Goal: Transaction & Acquisition: Subscribe to service/newsletter

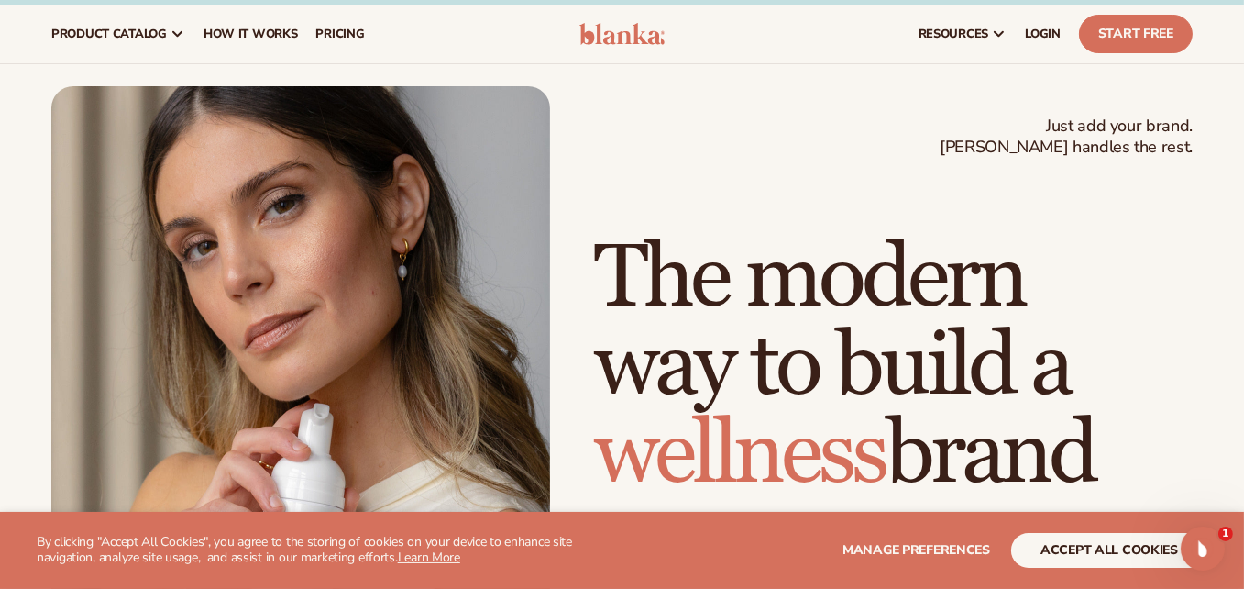
scroll to position [23, 0]
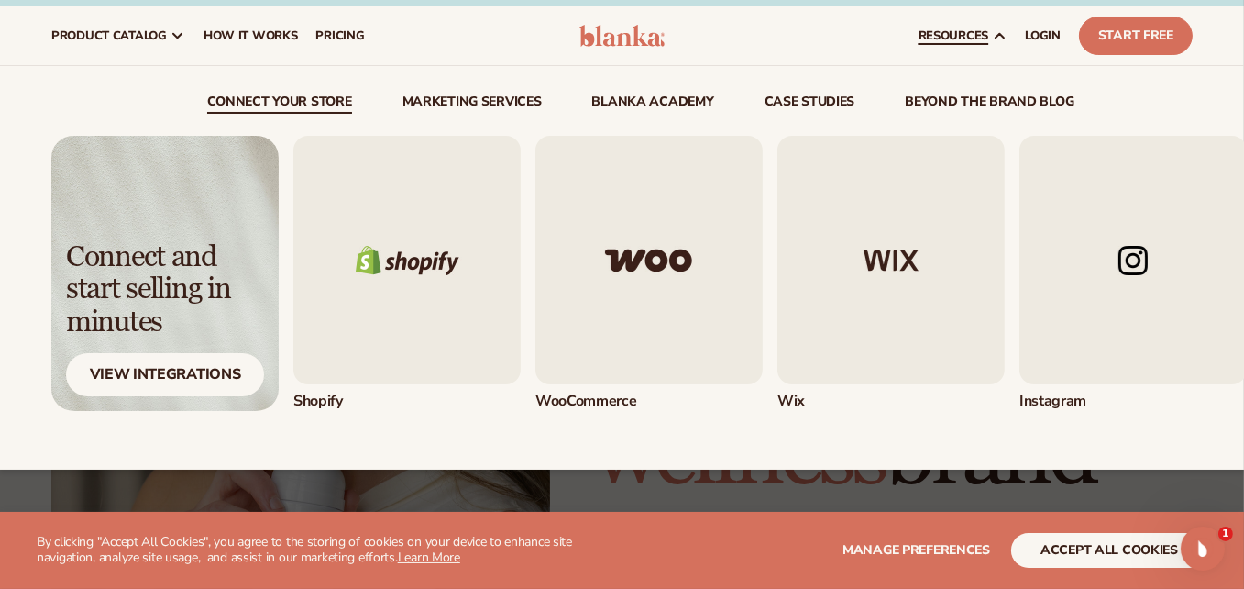
click at [990, 37] on link "resources" at bounding box center [962, 35] width 106 height 59
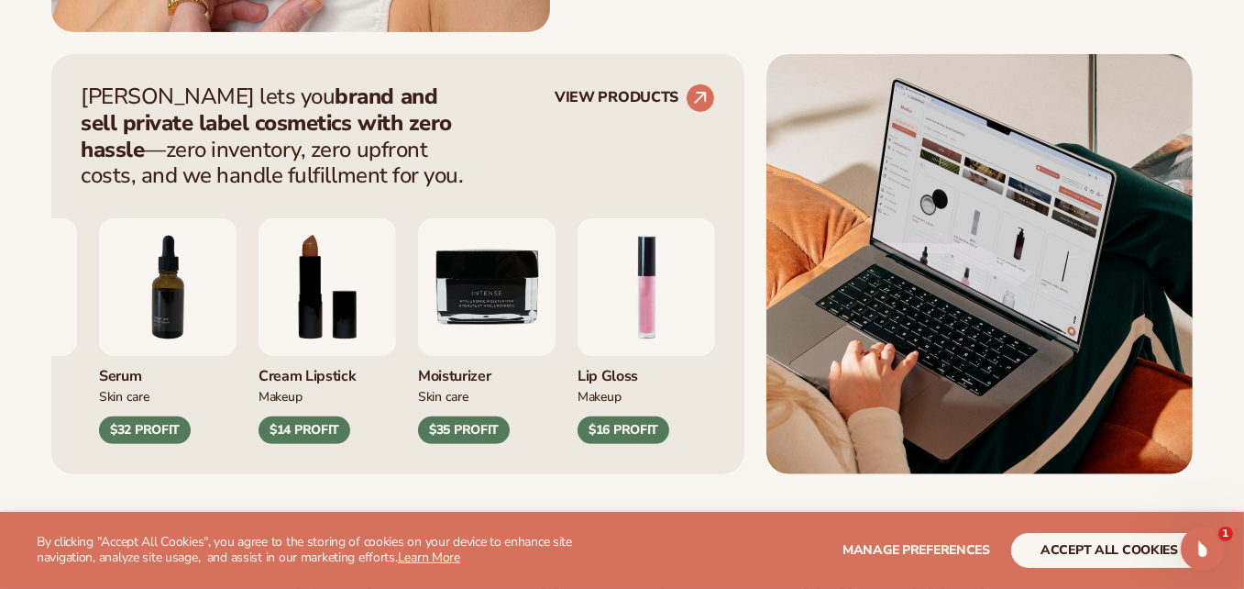
scroll to position [708, 0]
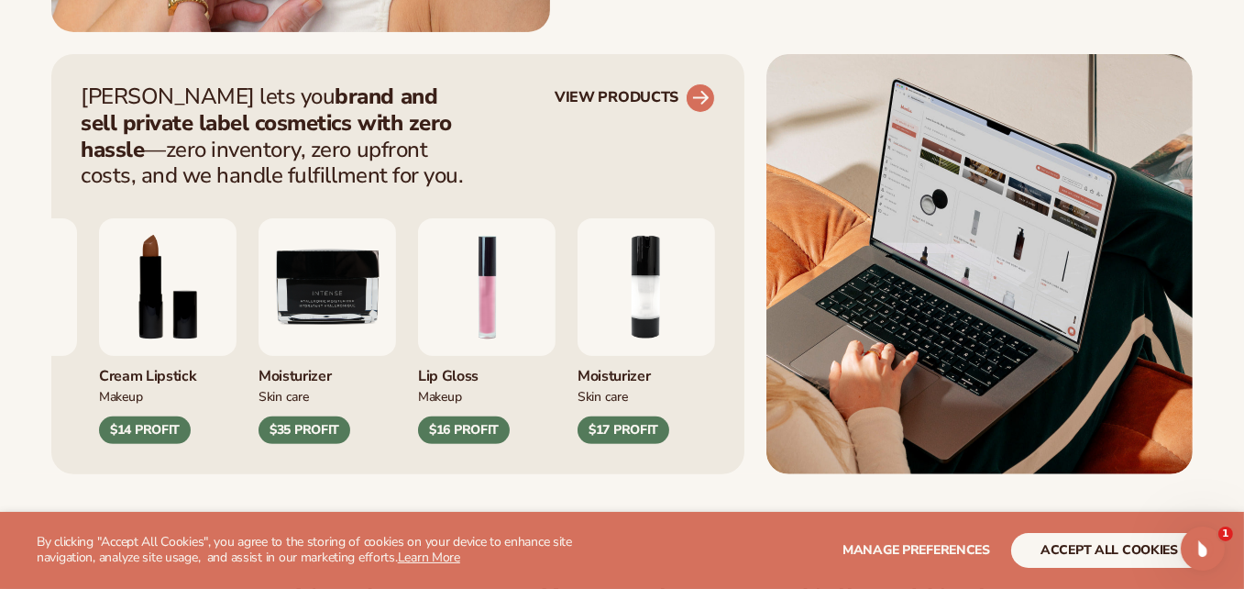
click at [693, 94] on circle at bounding box center [700, 98] width 40 height 40
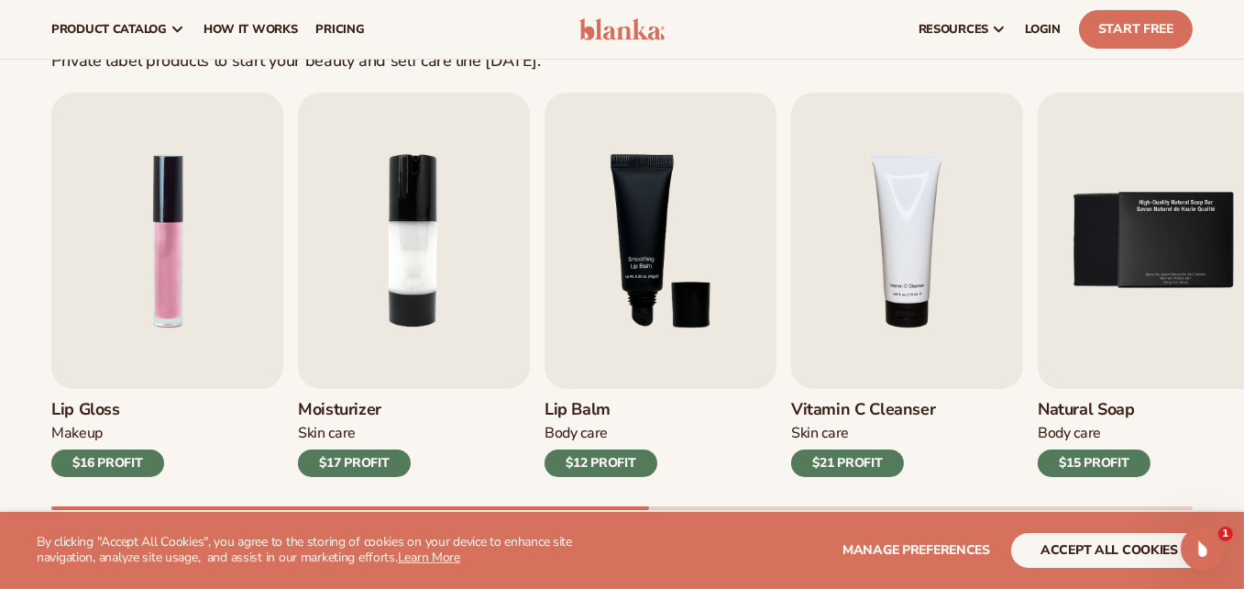
scroll to position [549, 0]
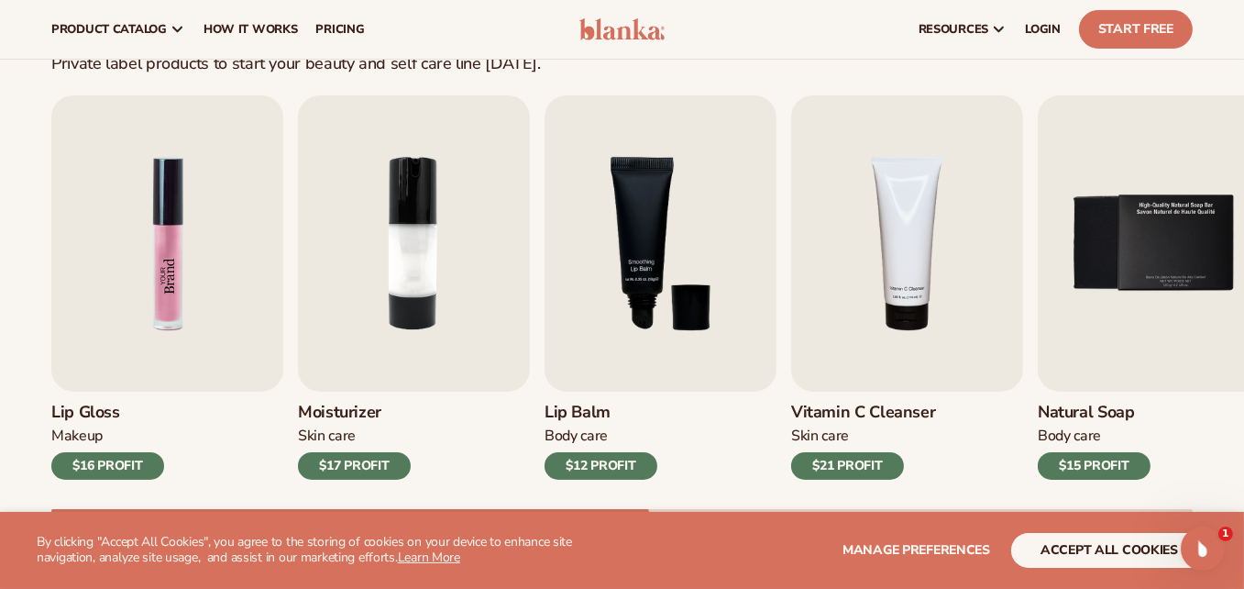
click at [153, 316] on img "1 / 9" at bounding box center [167, 243] width 232 height 296
click at [142, 355] on img "1 / 9" at bounding box center [167, 243] width 232 height 296
click at [1069, 544] on button "accept all cookies" at bounding box center [1109, 550] width 196 height 35
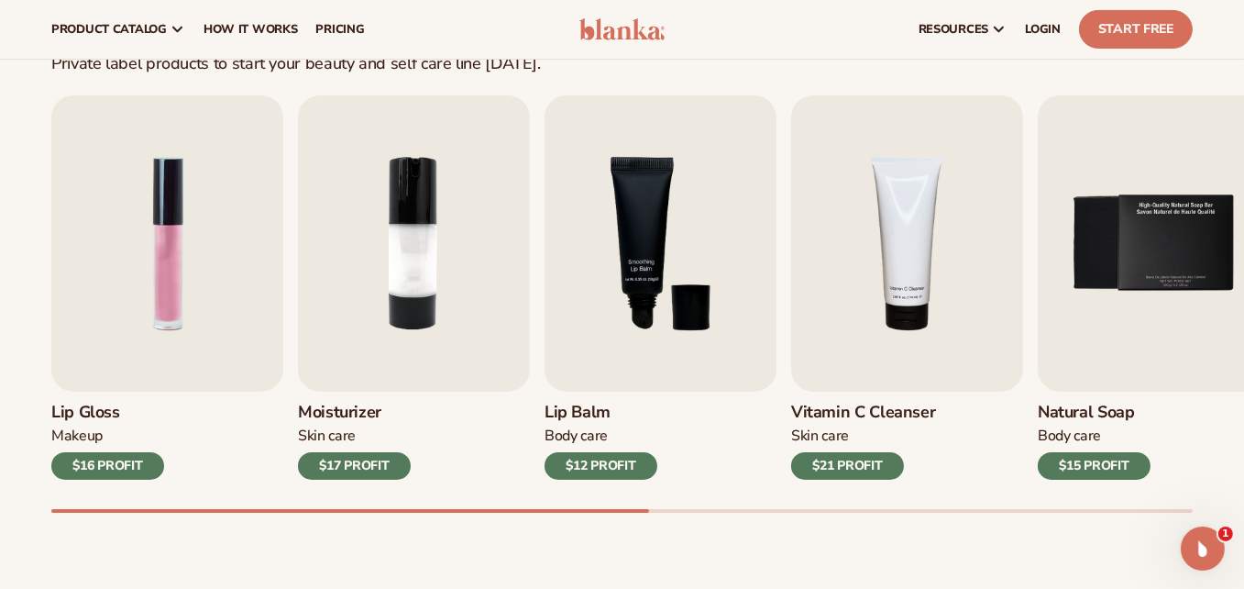
click at [96, 461] on div "$16 PROFIT" at bounding box center [107, 466] width 113 height 28
click at [65, 414] on h3 "Lip Gloss" at bounding box center [107, 412] width 113 height 20
click at [343, 358] on img "2 / 9" at bounding box center [414, 243] width 232 height 296
click at [429, 275] on img "2 / 9" at bounding box center [414, 243] width 232 height 296
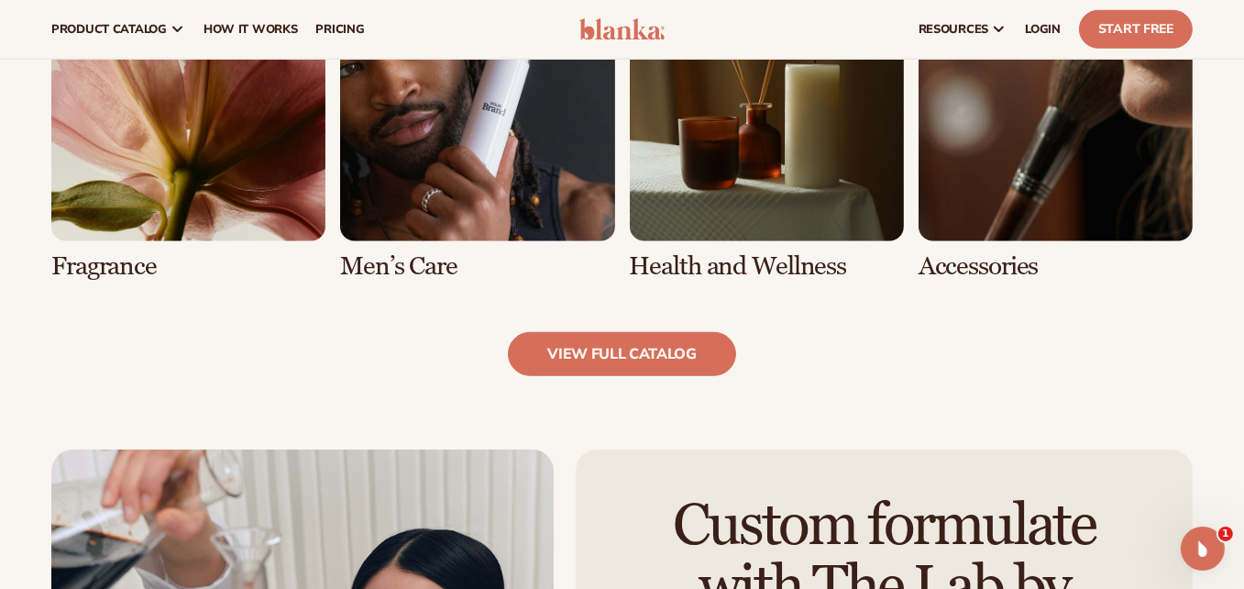
scroll to position [1742, 0]
click at [594, 351] on link "view full catalog" at bounding box center [622, 354] width 228 height 44
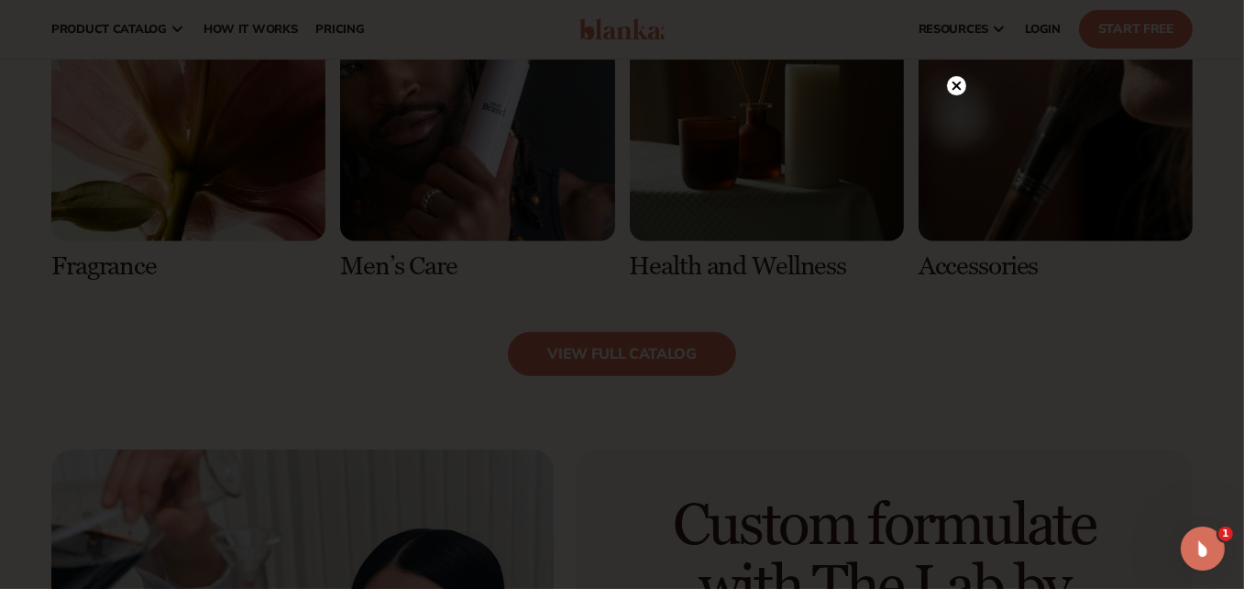
click at [958, 82] on circle at bounding box center [956, 85] width 19 height 19
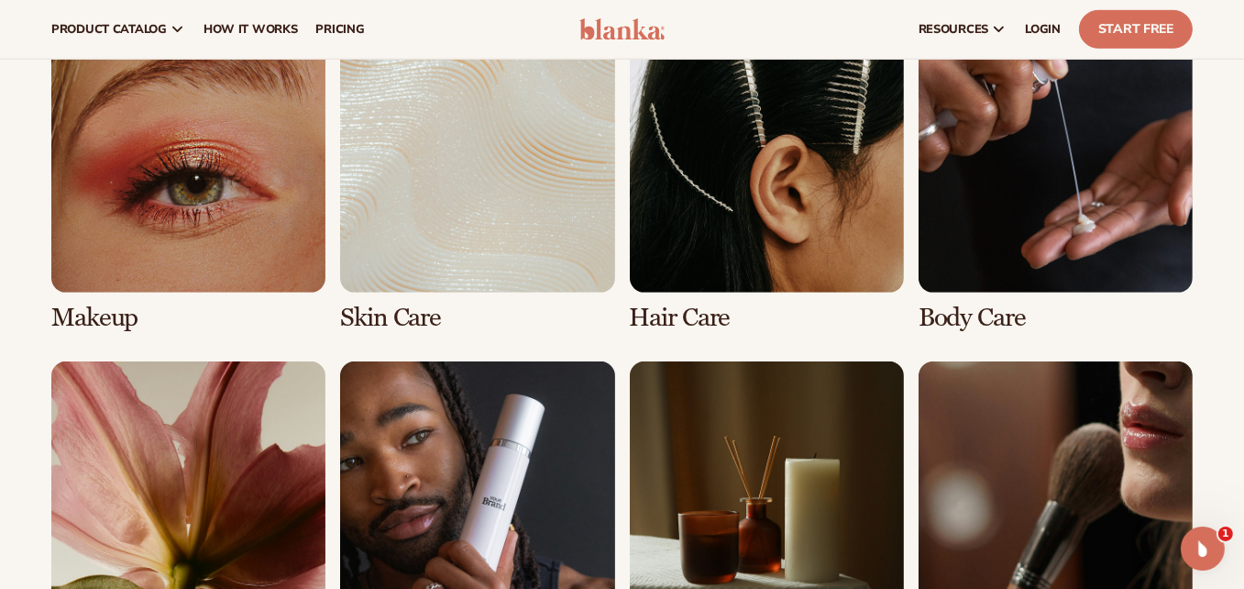
scroll to position [1348, 0]
click at [210, 174] on link "1 / 8" at bounding box center [188, 175] width 274 height 314
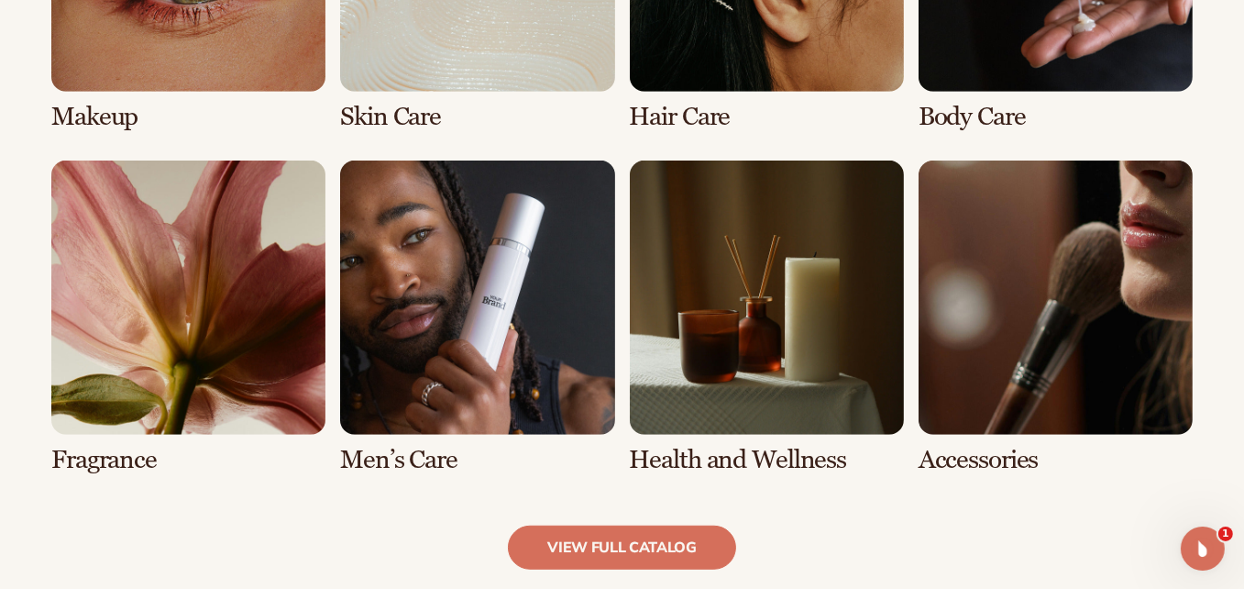
scroll to position [1579, 0]
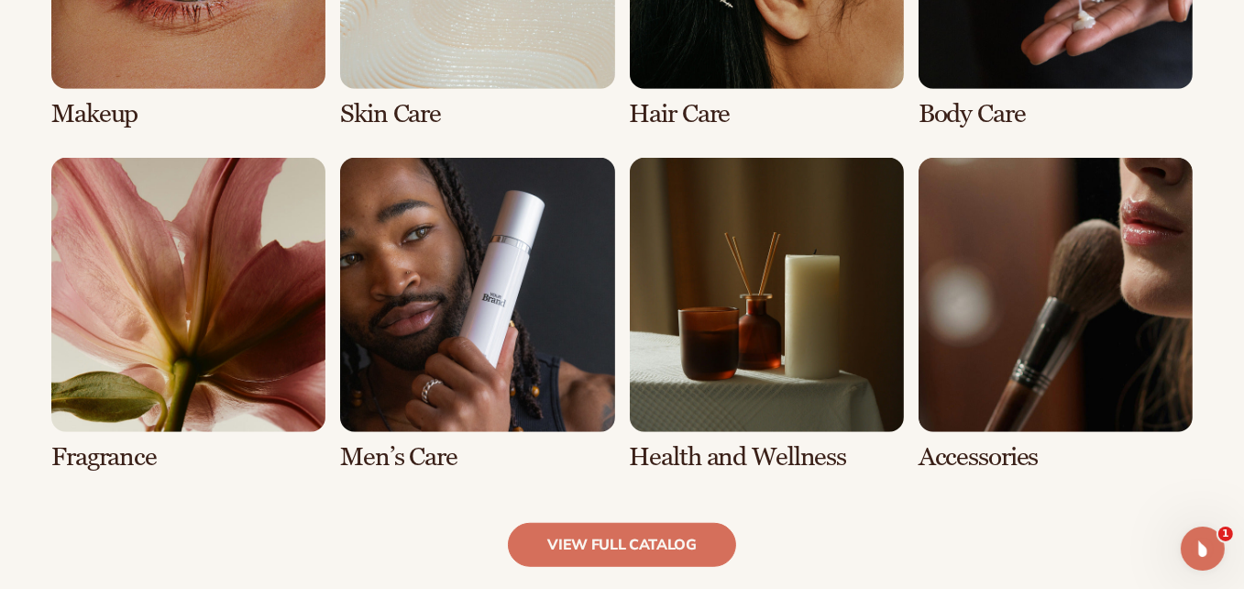
click at [1091, 321] on link "8 / 8" at bounding box center [1056, 315] width 274 height 314
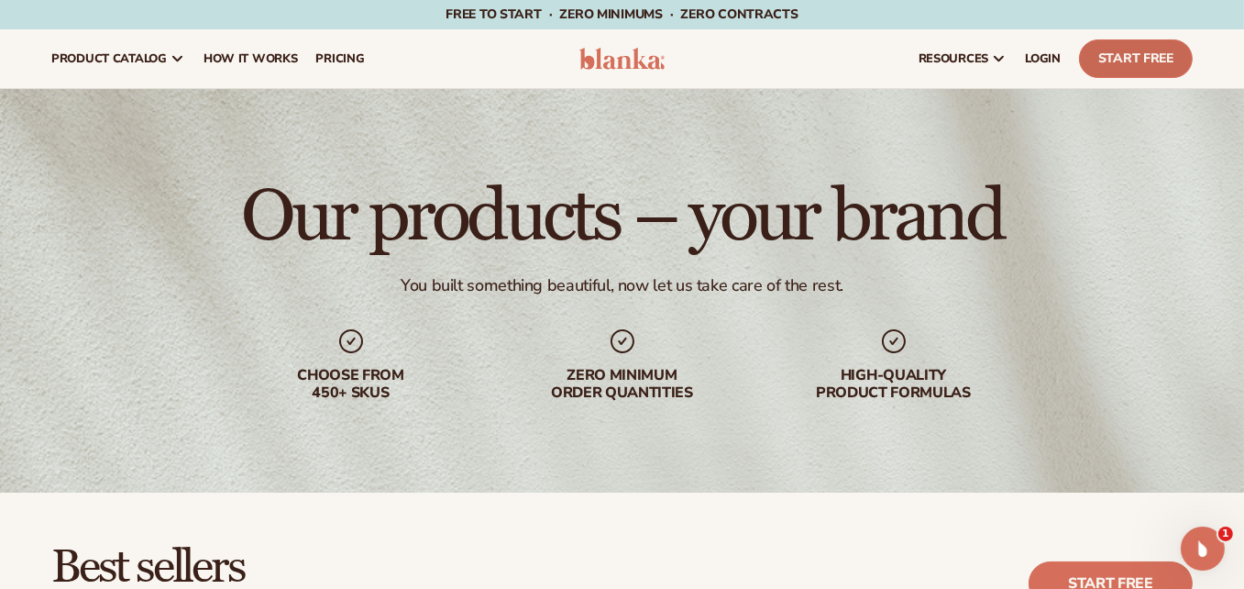
click at [1136, 61] on link "Start Free" at bounding box center [1136, 58] width 114 height 39
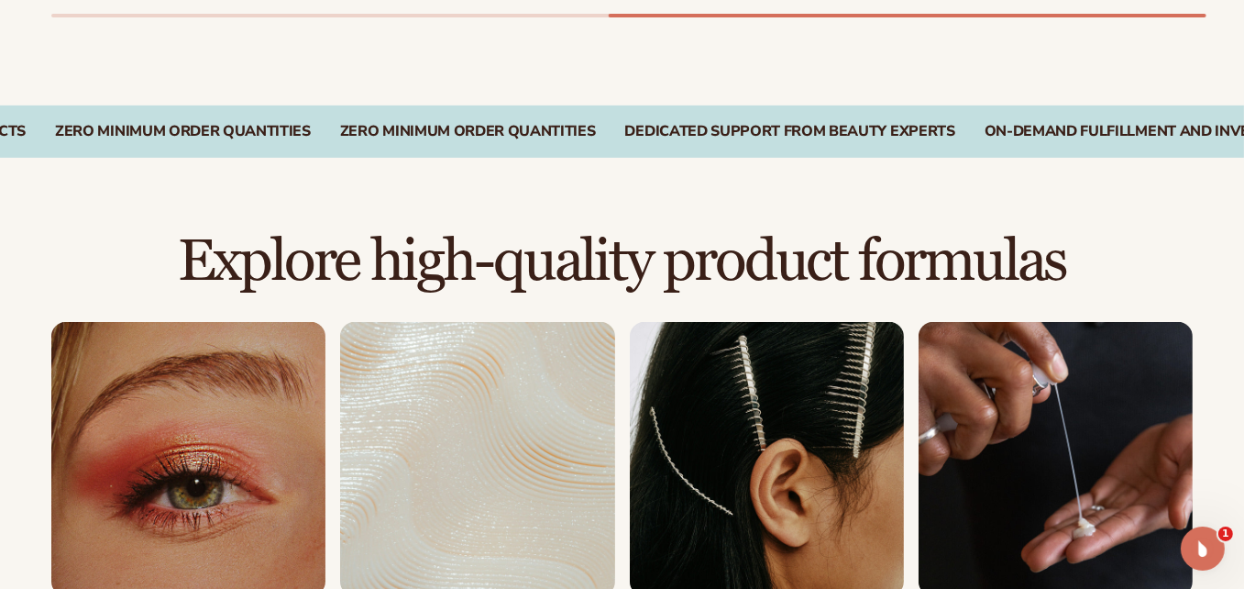
scroll to position [1042, 0]
